Goal: Task Accomplishment & Management: Manage account settings

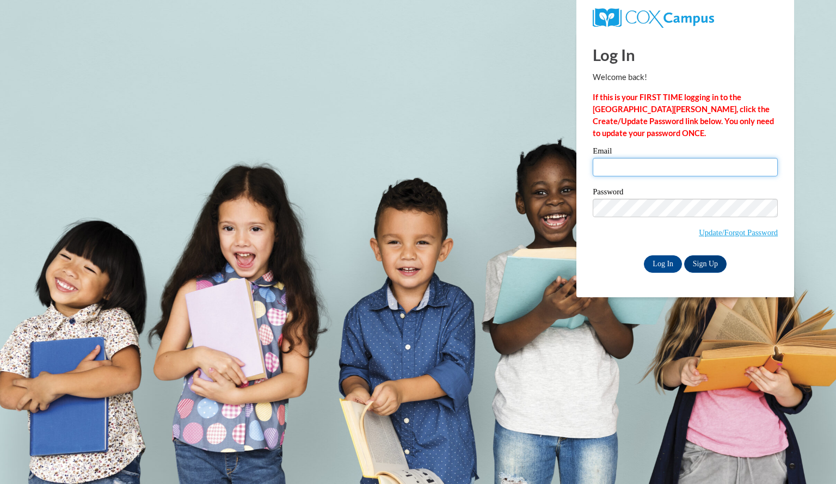
type input "smithk@bcesc.org"
click at [636, 174] on input "smithk@bcesc.org" at bounding box center [685, 167] width 185 height 19
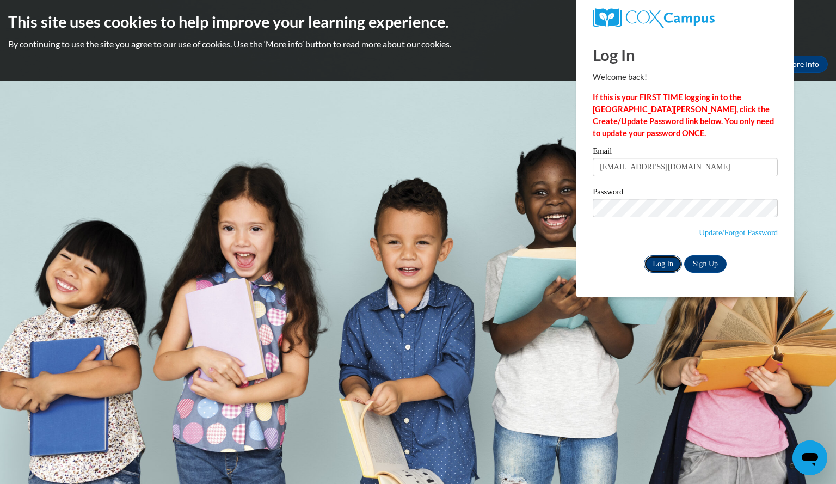
click at [661, 261] on input "Log In" at bounding box center [663, 263] width 38 height 17
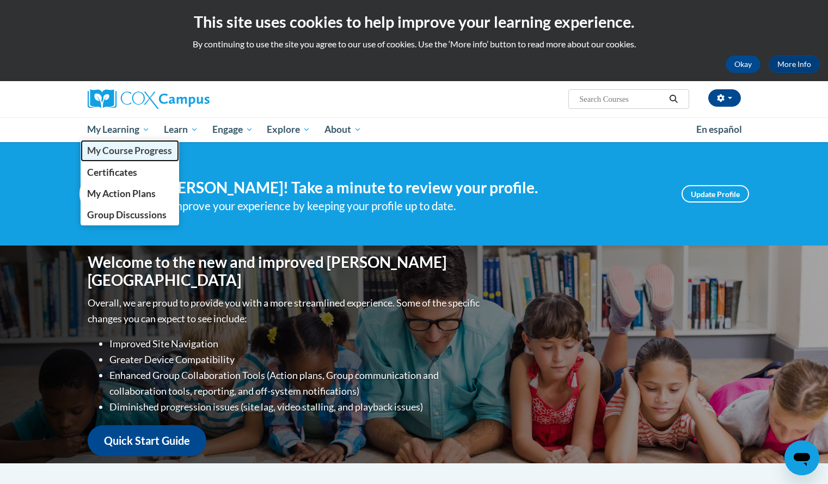
click at [106, 146] on span "My Course Progress" at bounding box center [129, 150] width 85 height 11
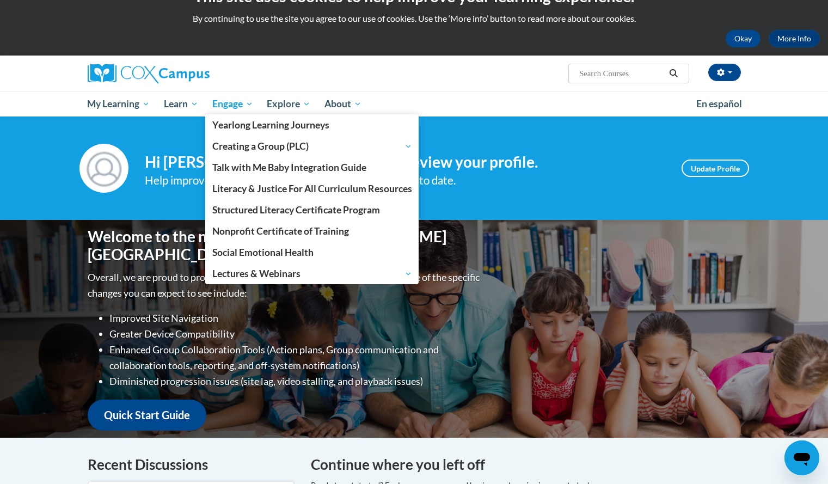
scroll to position [24, 0]
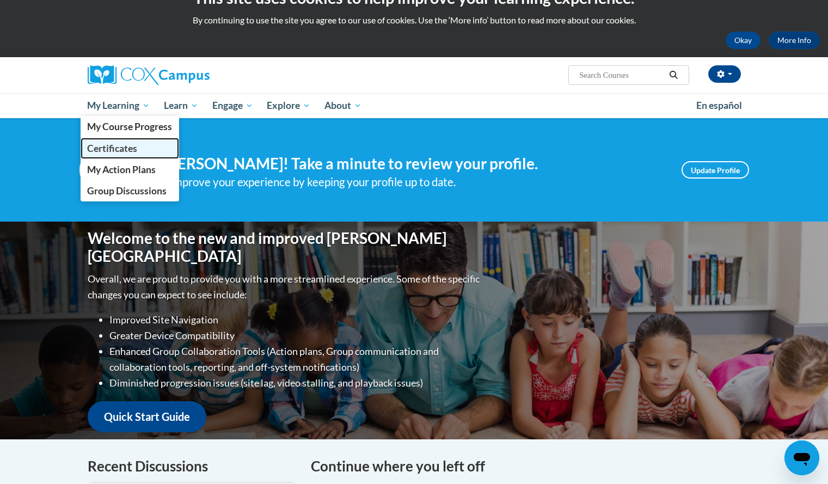
click at [117, 151] on span "Certificates" at bounding box center [112, 148] width 50 height 11
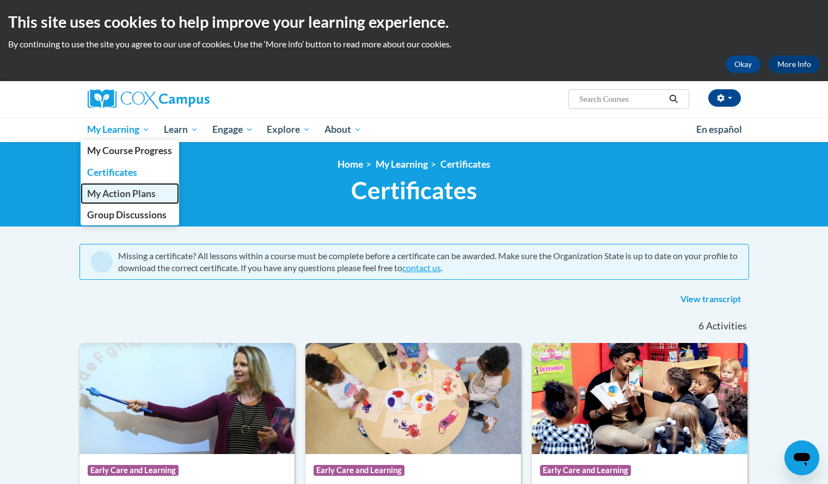
click at [118, 192] on span "My Action Plans" at bounding box center [121, 193] width 69 height 11
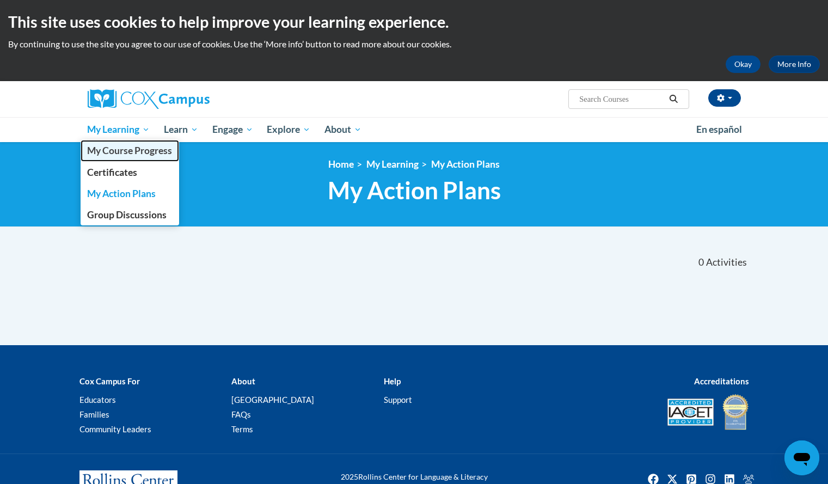
click at [116, 153] on span "My Course Progress" at bounding box center [129, 150] width 85 height 11
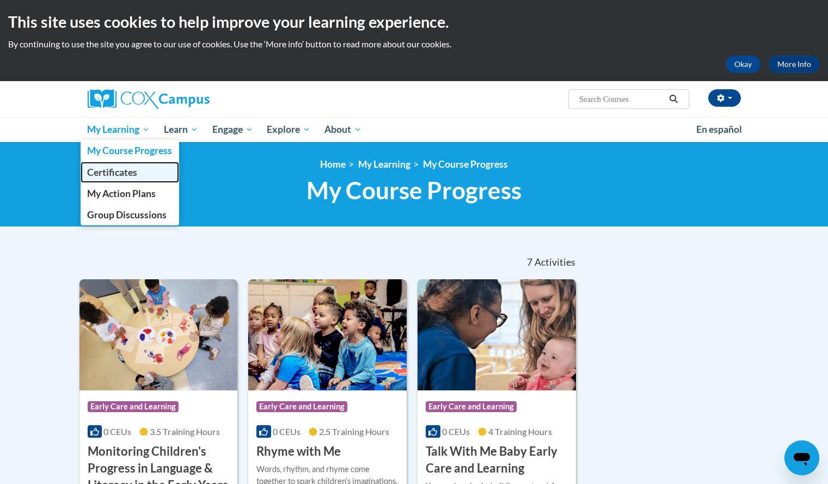
click at [106, 175] on span "Certificates" at bounding box center [112, 172] width 50 height 11
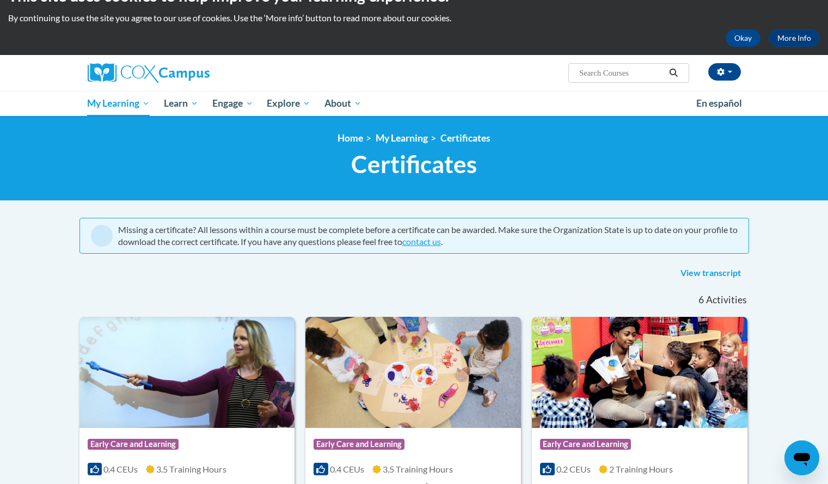
scroll to position [27, 0]
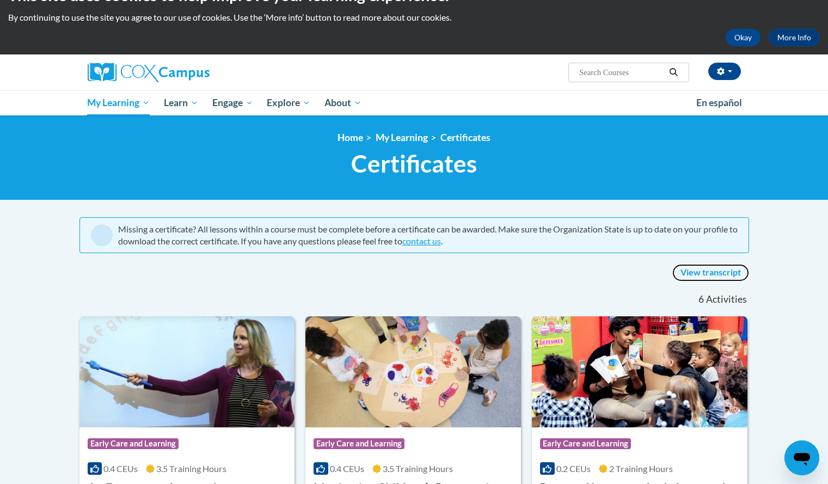
click at [691, 274] on link "View transcript" at bounding box center [710, 272] width 77 height 17
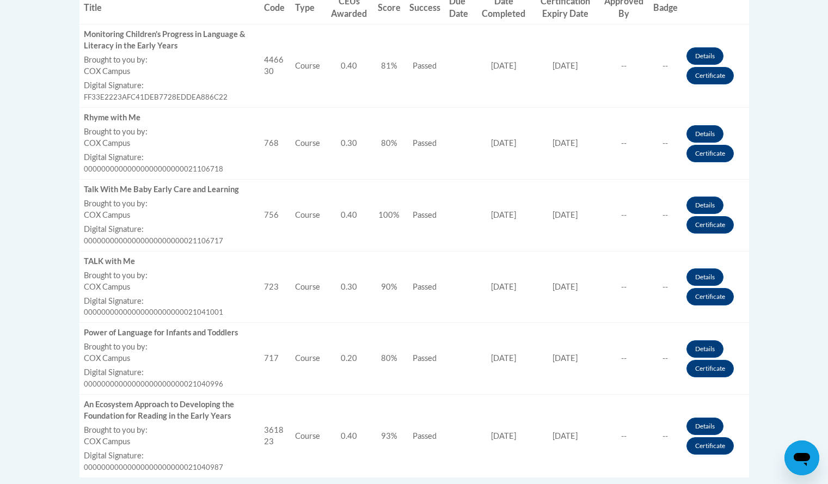
scroll to position [479, 0]
